Goal: Transaction & Acquisition: Purchase product/service

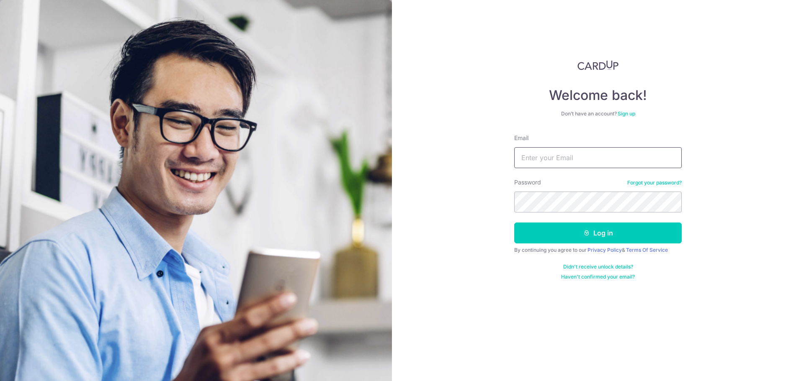
type input "[EMAIL_ADDRESS][DOMAIN_NAME]"
click at [588, 234] on icon "submit" at bounding box center [586, 233] width 7 height 7
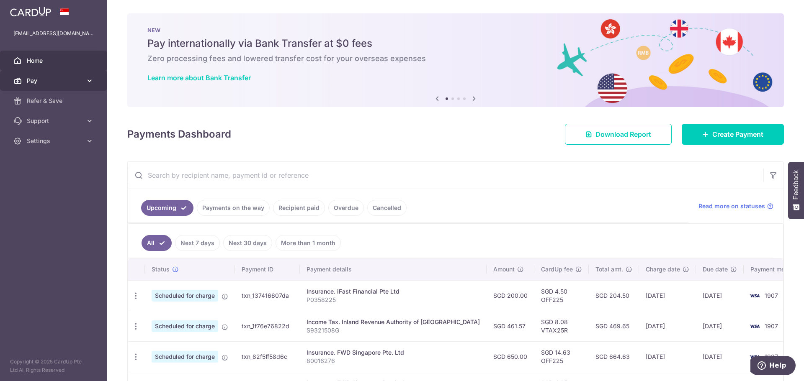
click at [71, 80] on span "Pay" at bounding box center [54, 81] width 55 height 8
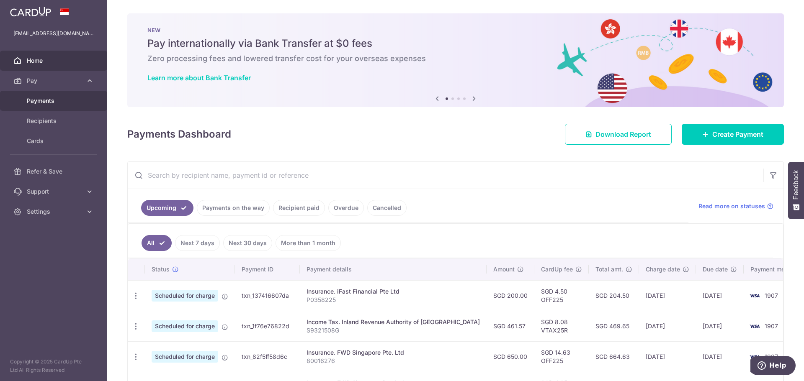
click at [74, 100] on span "Payments" at bounding box center [54, 101] width 55 height 8
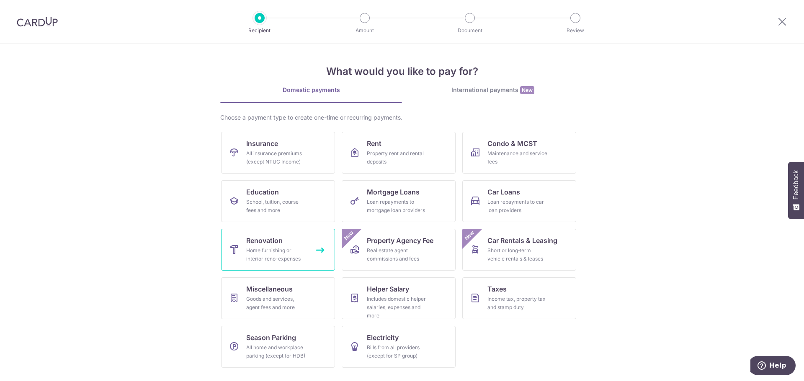
click at [270, 252] on div "Home furnishing or interior reno-expenses" at bounding box center [276, 255] width 60 height 17
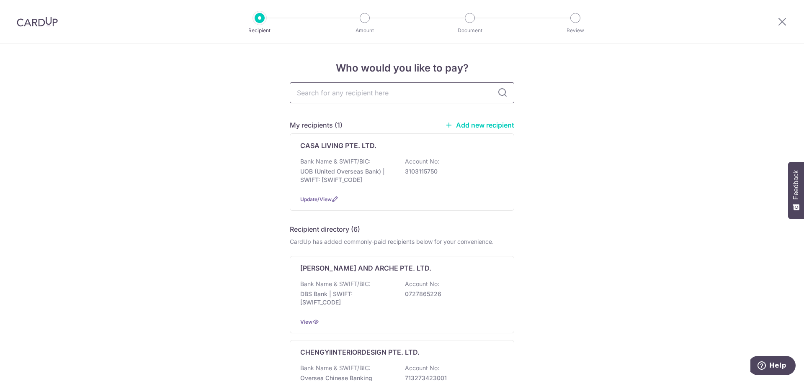
click at [336, 92] on input "text" at bounding box center [402, 92] width 224 height 21
type input "twin city"
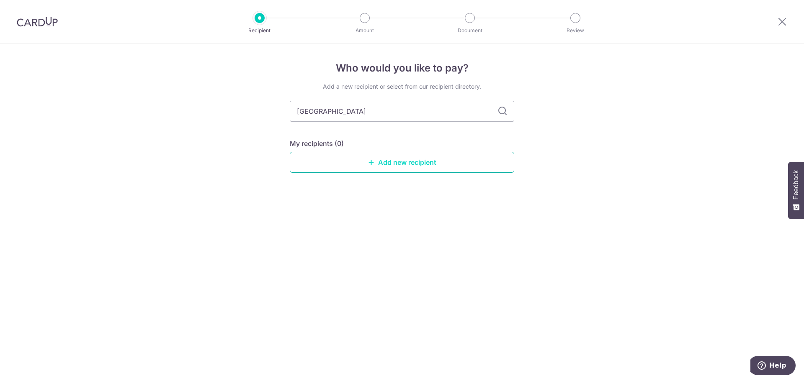
click at [432, 163] on link "Add new recipient" at bounding box center [402, 162] width 224 height 21
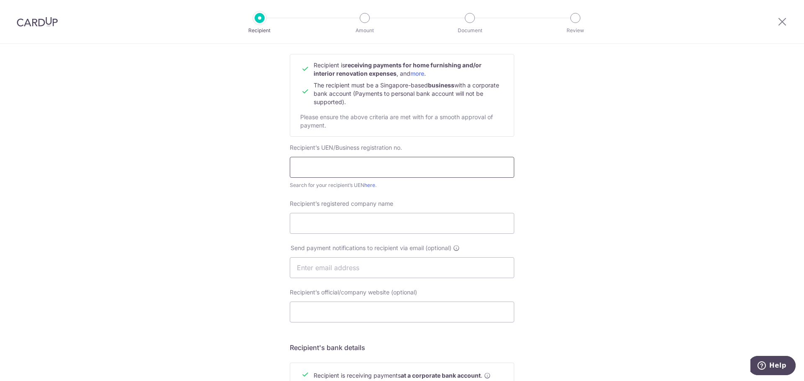
scroll to position [84, 0]
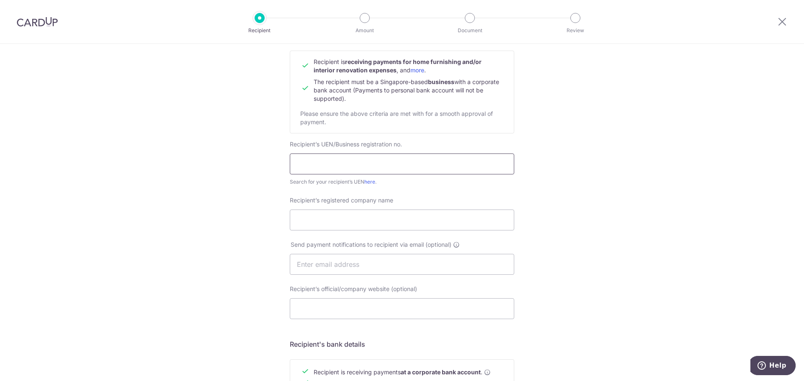
click at [380, 164] on input "text" at bounding box center [402, 164] width 224 height 21
click at [362, 224] on input "Recipient’s registered company name" at bounding box center [402, 220] width 224 height 21
click at [316, 161] on input "text" at bounding box center [402, 164] width 224 height 21
type input "52898315J"
click at [345, 223] on input "Recipient’s registered company name" at bounding box center [402, 220] width 224 height 21
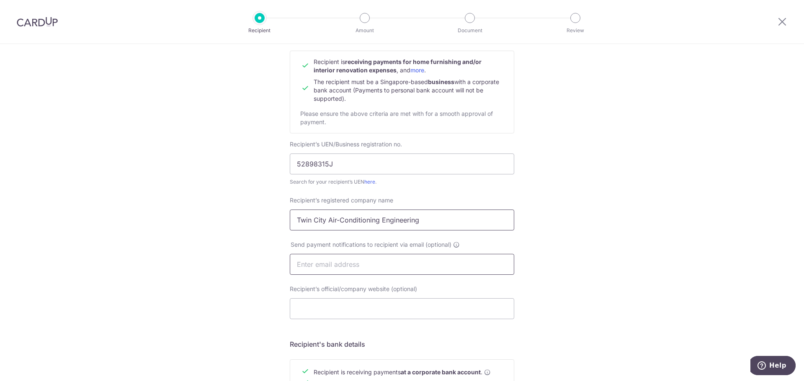
type input "Twin City Air-Conditioning Engineering"
click at [362, 268] on input "text" at bounding box center [402, 264] width 224 height 21
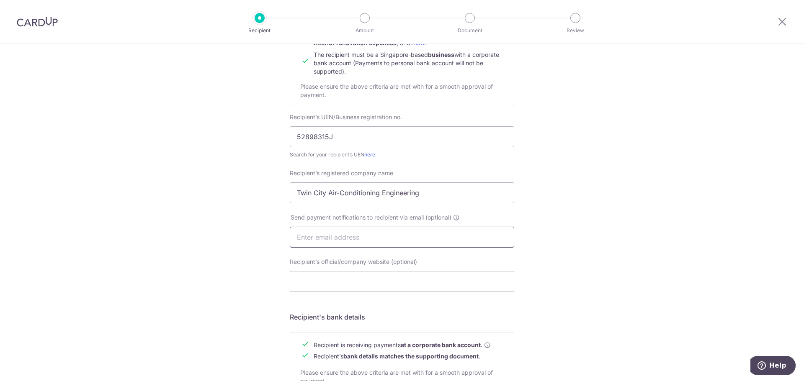
scroll to position [126, 0]
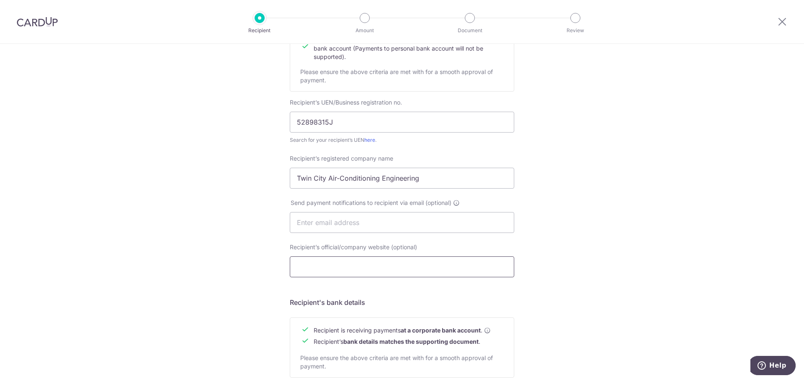
click at [347, 270] on input "Recipient’s official/company website (optional)" at bounding box center [402, 267] width 224 height 21
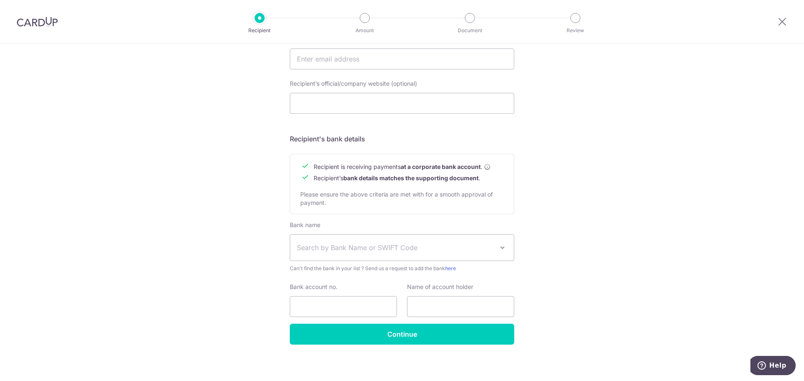
scroll to position [292, 0]
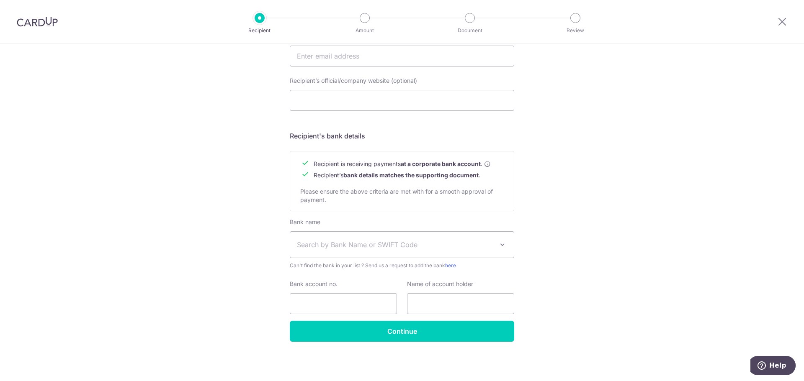
click at [330, 245] on span "Search by Bank Name or SWIFT Code" at bounding box center [395, 245] width 197 height 10
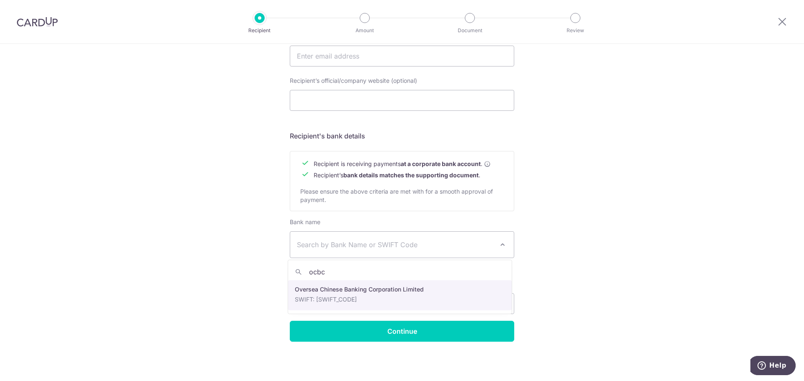
type input "ocbc"
select select "12"
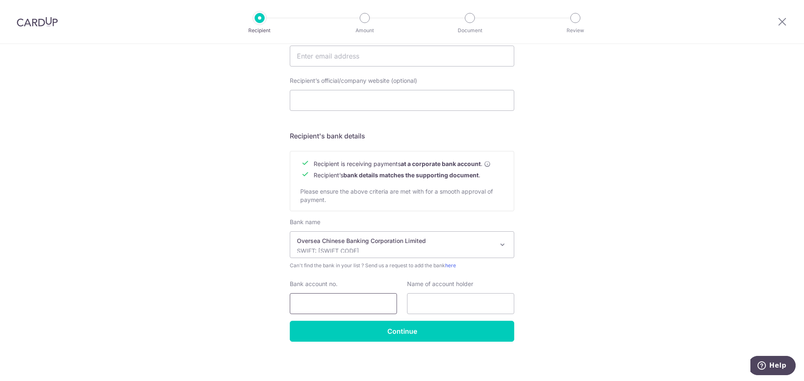
click at [336, 307] on input "Bank account no." at bounding box center [343, 303] width 107 height 21
type input "534-719-521-001"
click at [443, 307] on input "text" at bounding box center [460, 303] width 107 height 21
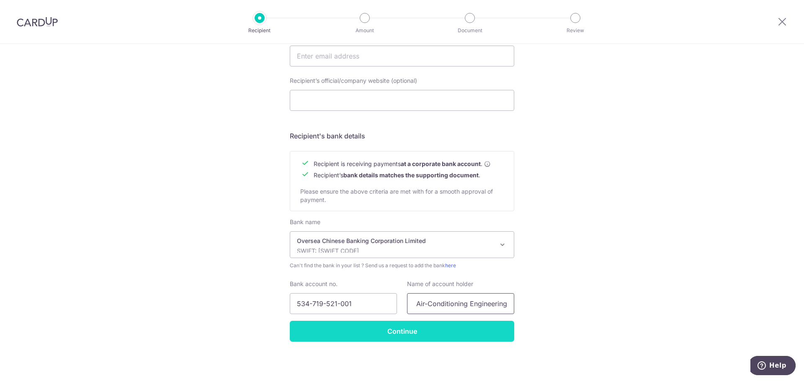
type input "Twin City Air-Conditioning Engineering"
click at [334, 335] on input "Continue" at bounding box center [402, 331] width 224 height 21
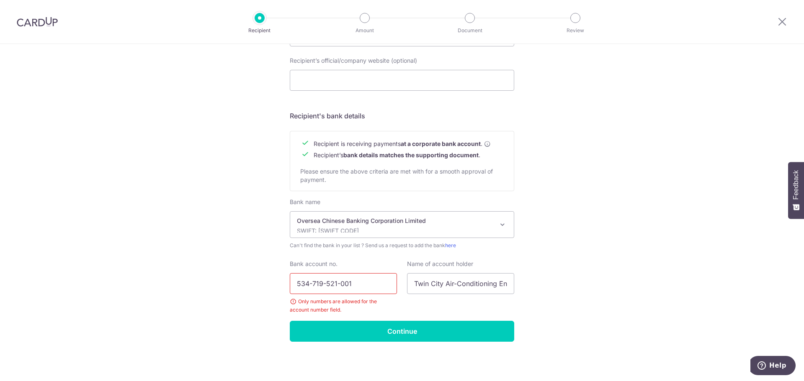
click at [310, 284] on input "534-719-521-001" at bounding box center [343, 283] width 107 height 21
click at [316, 284] on input "534719521001" at bounding box center [343, 283] width 107 height 21
type input "534719521001"
click at [389, 331] on input "Continue" at bounding box center [402, 331] width 224 height 21
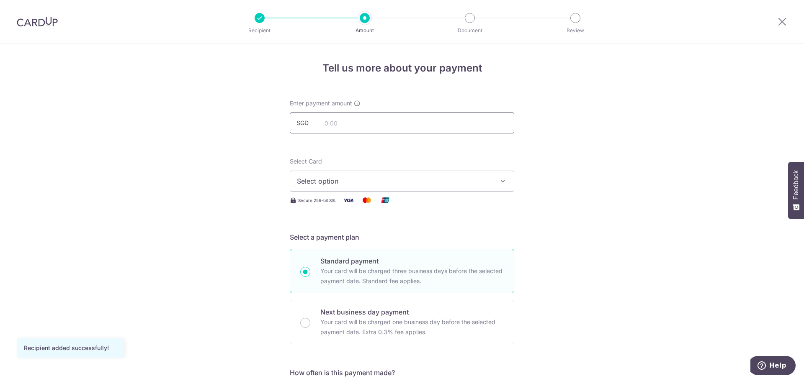
click at [349, 126] on input "text" at bounding box center [402, 123] width 224 height 21
click at [473, 182] on span "Select option" at bounding box center [394, 181] width 195 height 10
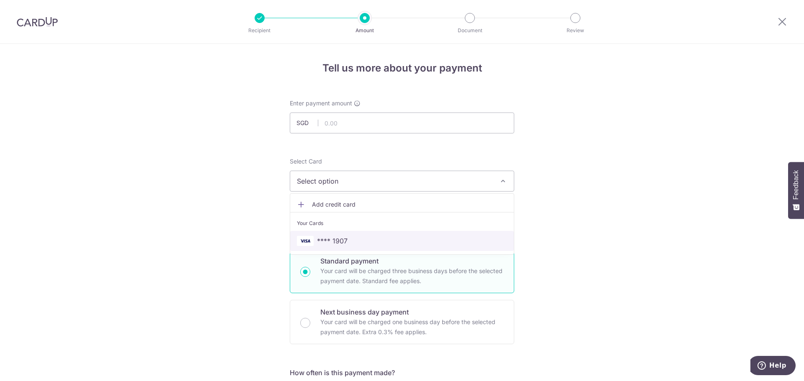
click at [445, 240] on span "**** 1907" at bounding box center [402, 241] width 210 height 10
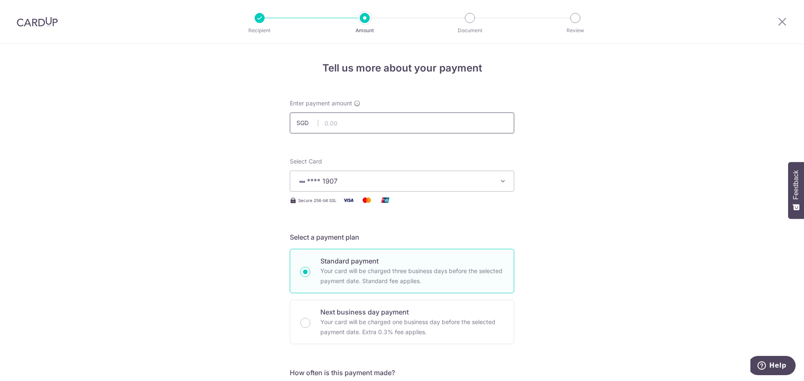
click at [415, 121] on input "text" at bounding box center [402, 123] width 224 height 21
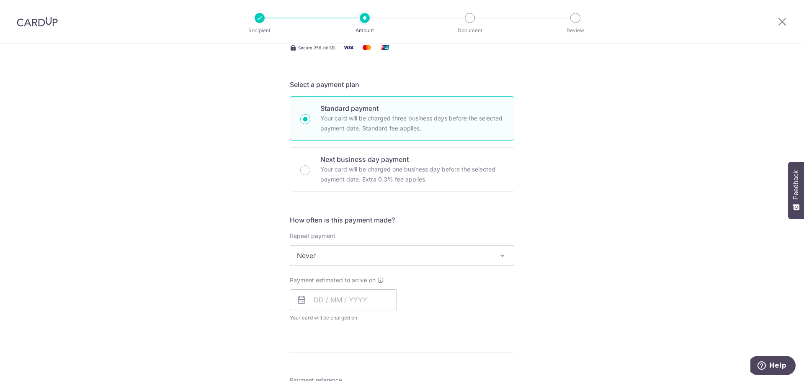
scroll to position [167, 0]
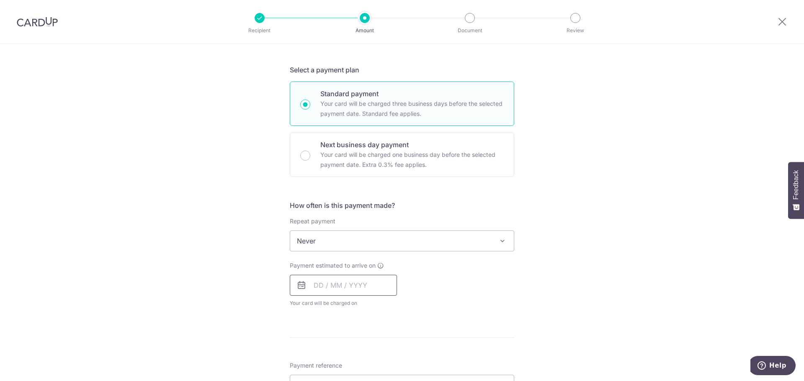
click at [316, 285] on input "text" at bounding box center [343, 285] width 107 height 21
drag, startPoint x: 370, startPoint y: 344, endPoint x: 478, endPoint y: 292, distance: 119.6
click at [370, 344] on link "4" at bounding box center [373, 344] width 13 height 13
type input "[DATE]"
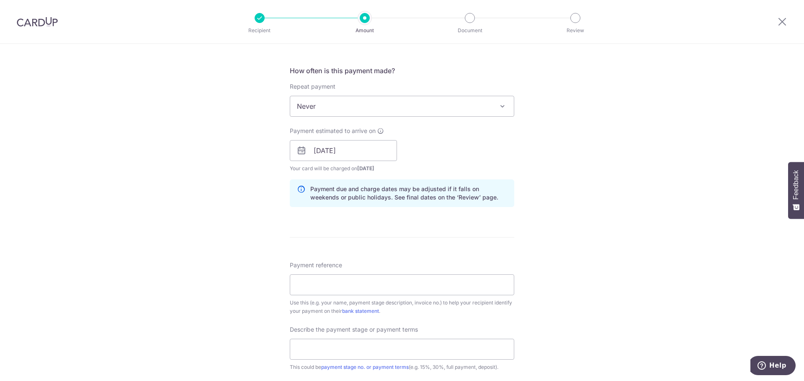
scroll to position [335, 0]
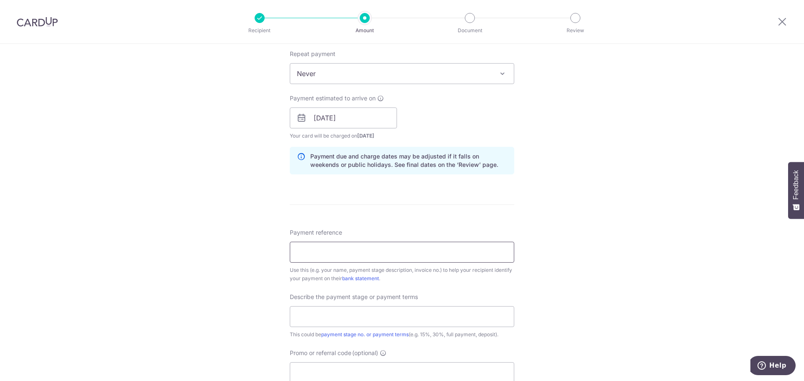
click at [384, 247] on input "Payment reference" at bounding box center [402, 252] width 224 height 21
type input "Shelley Chua (Sales Order"
click at [306, 313] on input "text" at bounding box center [402, 316] width 224 height 21
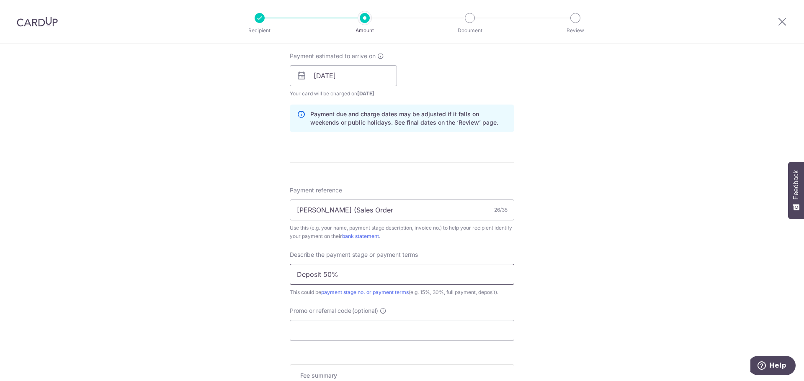
scroll to position [419, 0]
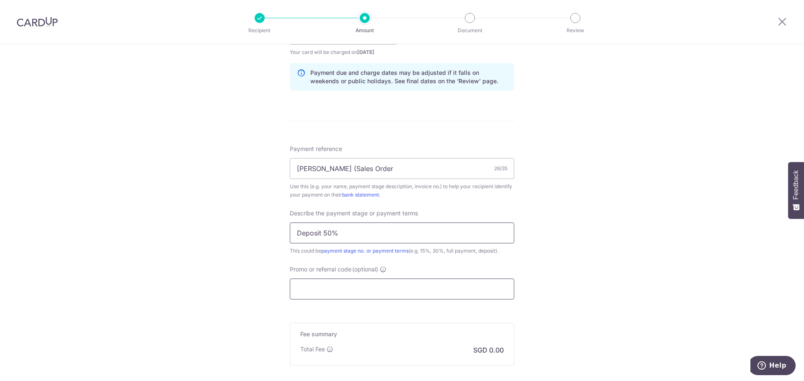
type input "Deposit 50%"
click at [326, 291] on input "Promo or referral code (optional)" at bounding box center [402, 289] width 224 height 21
paste input "RENO25ONE"
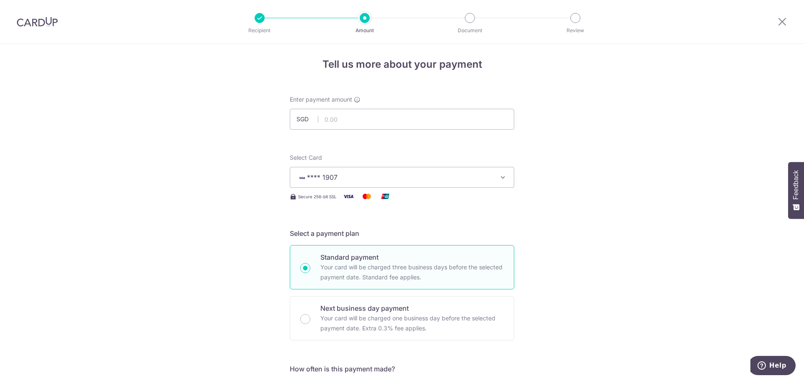
scroll to position [0, 0]
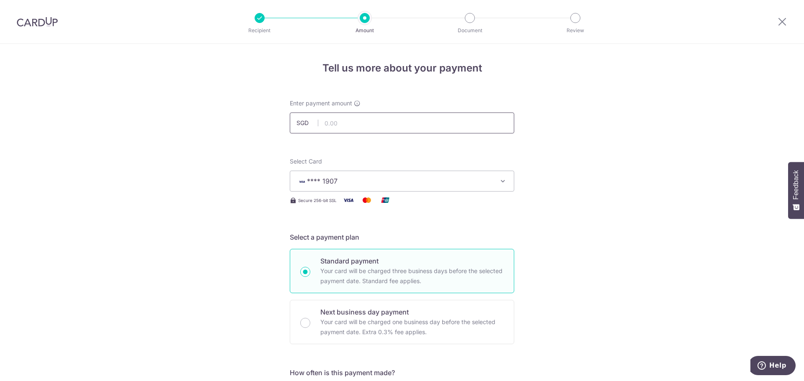
type input "RENO25ONE"
click at [378, 118] on input "text" at bounding box center [402, 123] width 224 height 21
click at [374, 120] on input "text" at bounding box center [402, 123] width 224 height 21
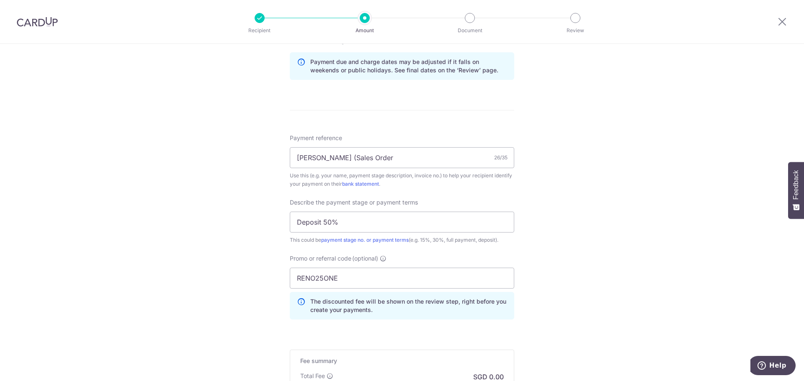
scroll to position [419, 0]
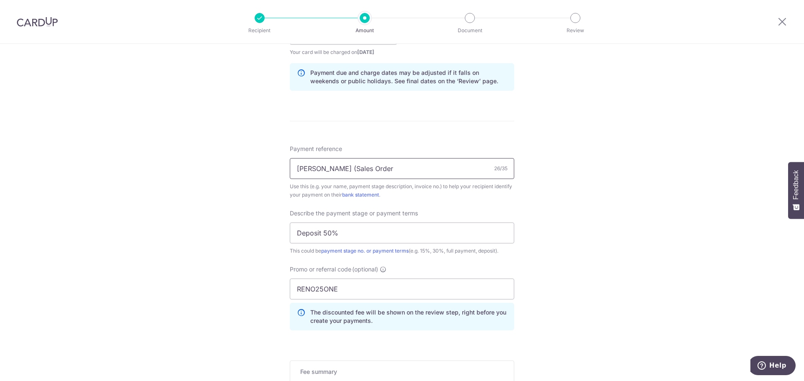
click at [389, 172] on input "Shelley Chua (Sales Order" at bounding box center [402, 168] width 224 height 21
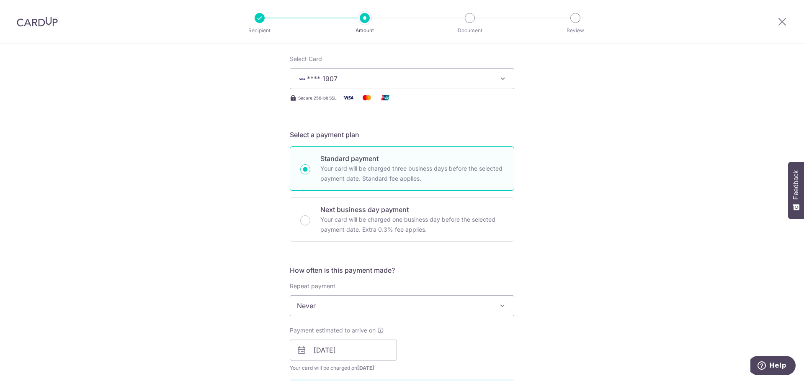
scroll to position [42, 0]
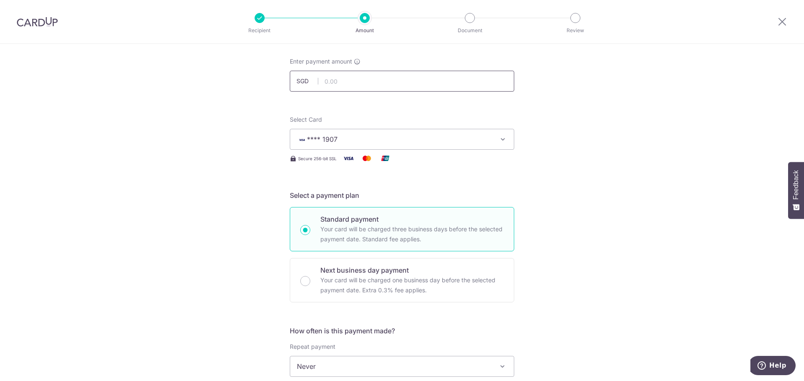
click at [342, 79] on input "text" at bounding box center [402, 81] width 224 height 21
type input "2,525.00"
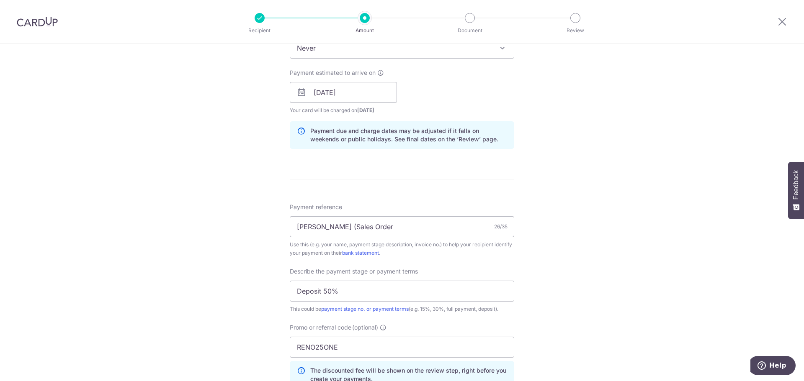
scroll to position [502, 0]
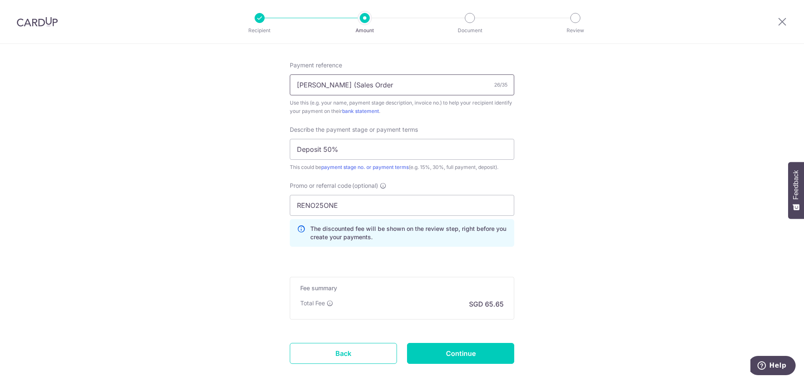
click at [411, 85] on input "Shelley Chua (Sales Order" at bounding box center [402, 84] width 224 height 21
type input "Shelley Chua (Sales Order 1892A)"
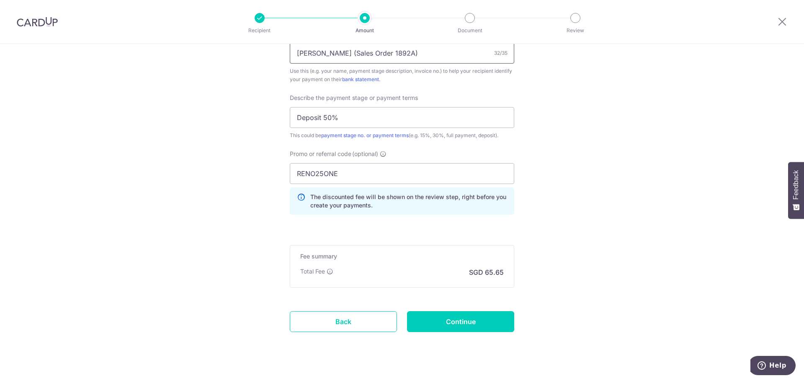
scroll to position [544, 0]
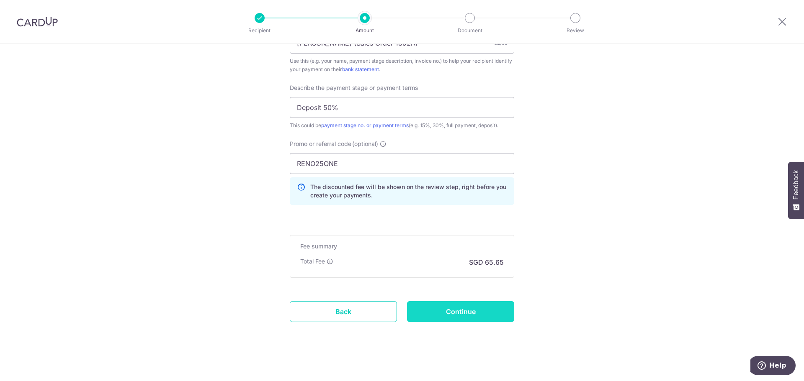
click at [435, 310] on input "Continue" at bounding box center [460, 311] width 107 height 21
type input "Create Schedule"
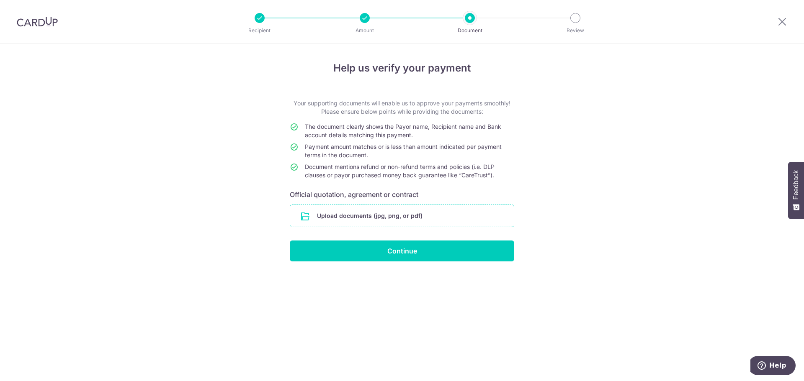
click at [444, 217] on input "file" at bounding box center [401, 216] width 223 height 22
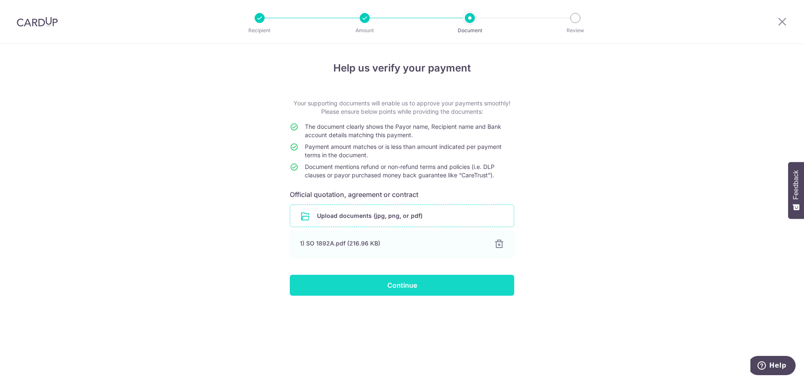
click at [496, 287] on input "Continue" at bounding box center [402, 285] width 224 height 21
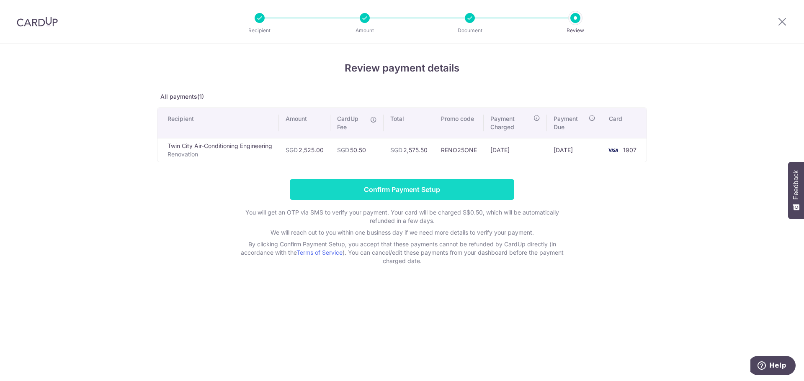
click at [447, 189] on input "Confirm Payment Setup" at bounding box center [402, 189] width 224 height 21
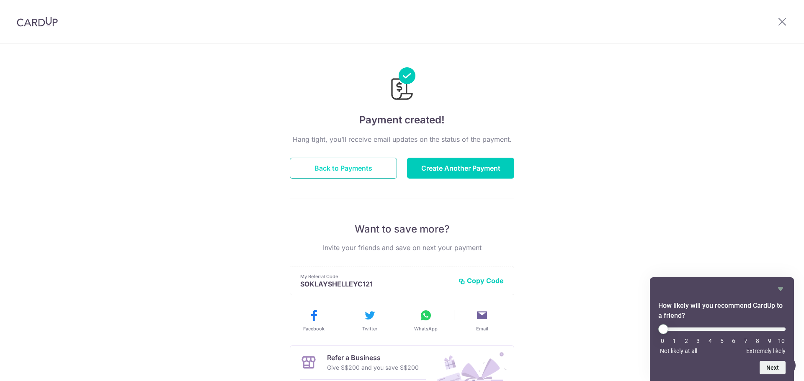
click at [345, 171] on button "Back to Payments" at bounding box center [343, 168] width 107 height 21
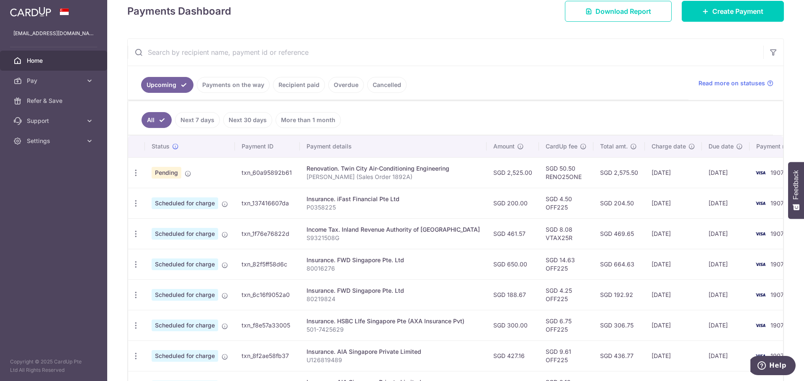
scroll to position [126, 0]
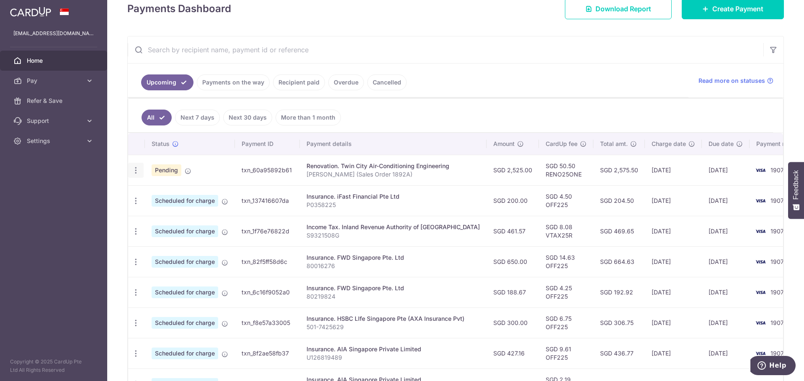
click at [136, 172] on icon "button" at bounding box center [135, 170] width 9 height 9
click at [408, 114] on ul "All Next 7 days Next 30 days More than 1 month" at bounding box center [450, 116] width 645 height 34
click at [234, 82] on link "Payments on the way" at bounding box center [233, 82] width 73 height 16
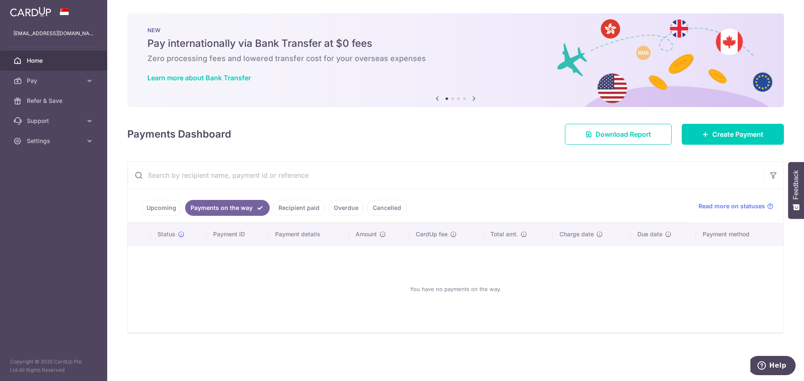
scroll to position [0, 0]
click at [293, 211] on link "Recipient paid" at bounding box center [299, 208] width 52 height 16
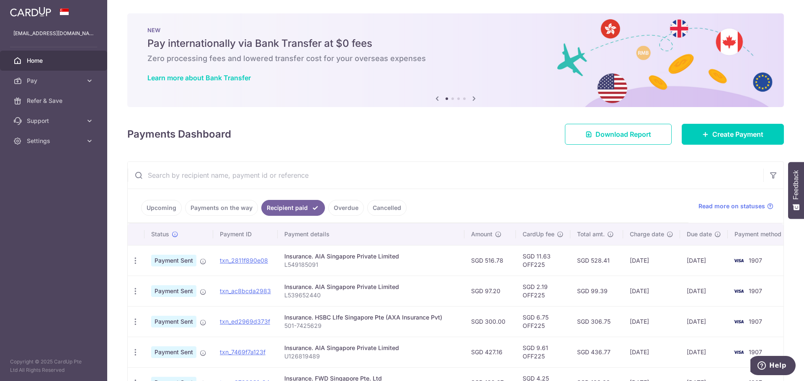
click at [157, 207] on link "Upcoming" at bounding box center [161, 208] width 41 height 16
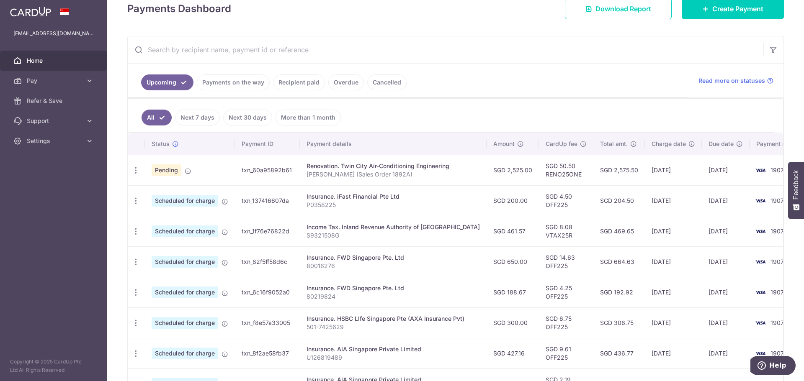
scroll to position [167, 0]
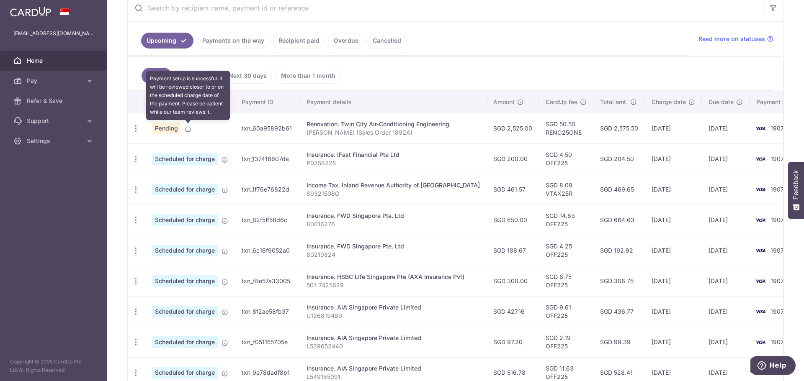
click at [188, 130] on icon at bounding box center [188, 129] width 7 height 7
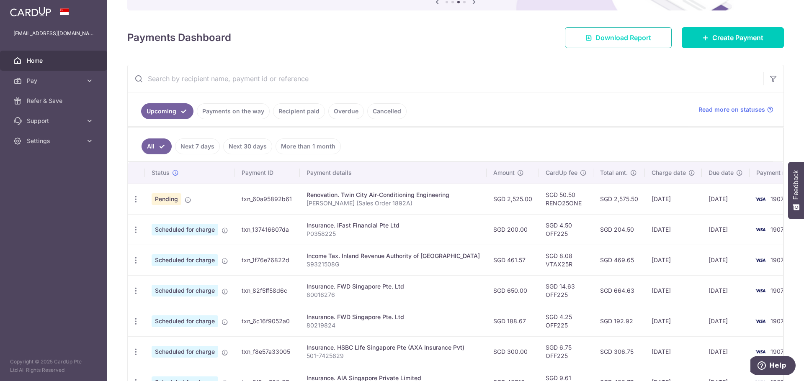
scroll to position [84, 0]
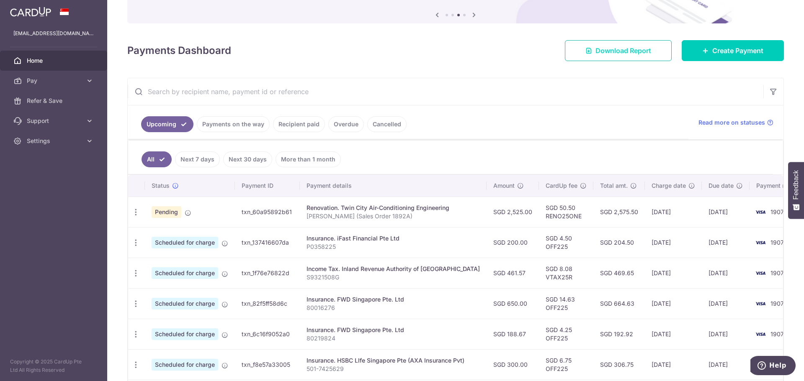
click at [635, 56] on link "Download Report" at bounding box center [618, 50] width 107 height 21
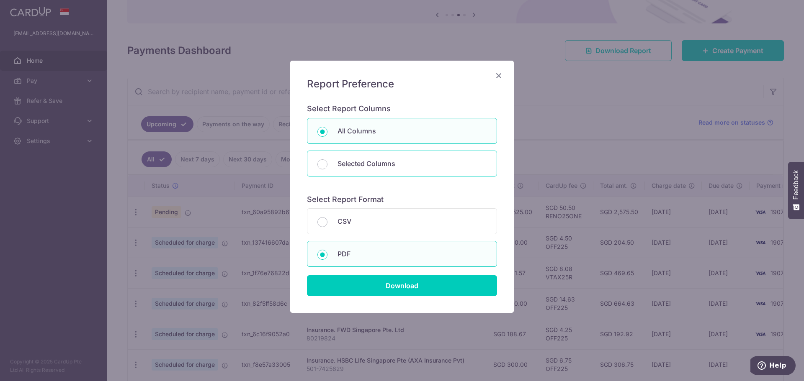
click at [386, 166] on p "Selected Columns" at bounding box center [411, 164] width 149 height 10
click at [327, 166] on input "Selected Columns" at bounding box center [322, 164] width 10 height 10
radio input "false"
radio input "true"
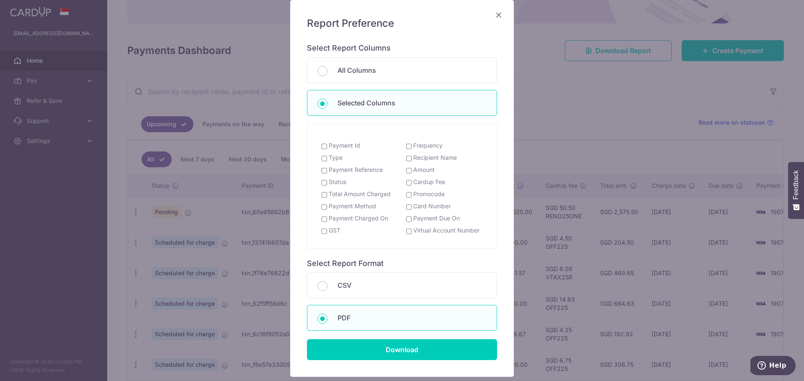
scroll to position [84, 0]
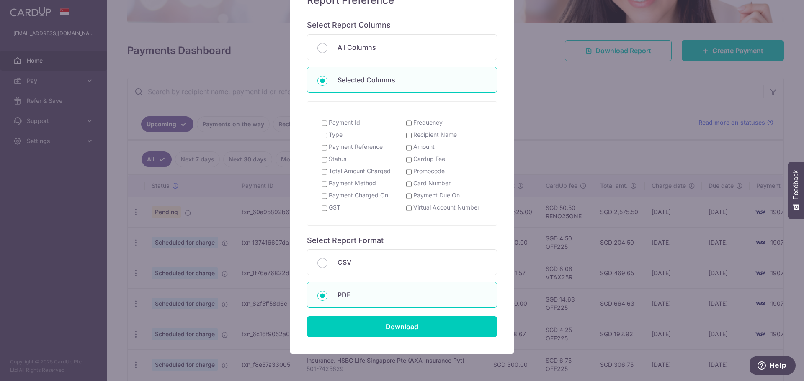
click at [338, 157] on label "Status" at bounding box center [338, 159] width 18 height 8
click at [327, 157] on input "Status" at bounding box center [323, 160] width 5 height 7
checkbox input "true"
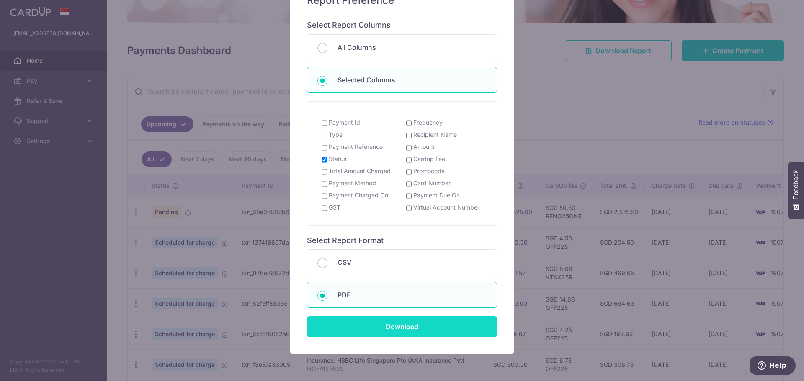
click at [440, 324] on input "Download" at bounding box center [402, 326] width 190 height 21
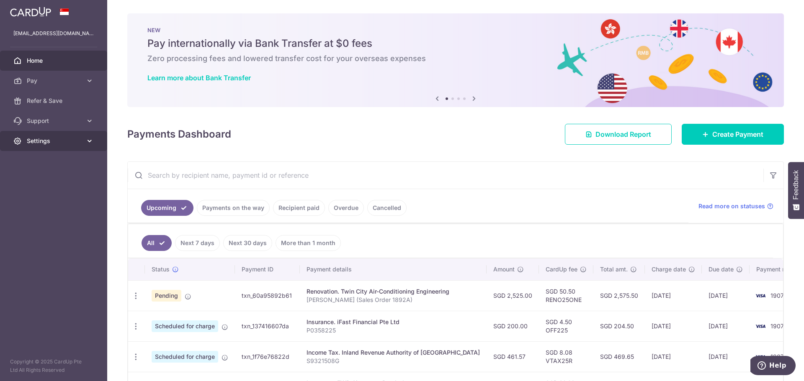
click at [87, 144] on icon at bounding box center [89, 141] width 8 height 8
click at [76, 179] on span "Logout" at bounding box center [54, 181] width 55 height 8
